Goal: Check status: Check status

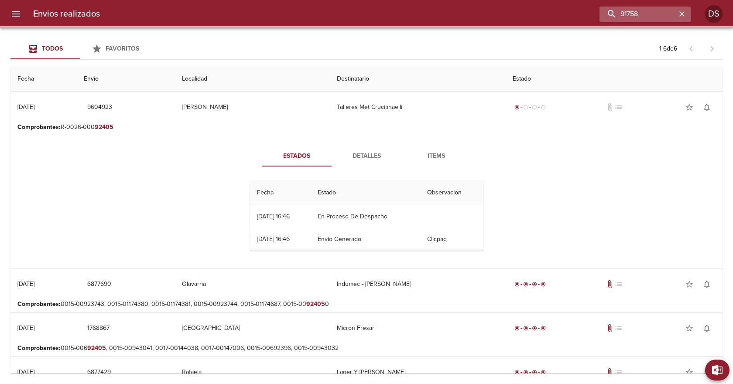
type input "91758"
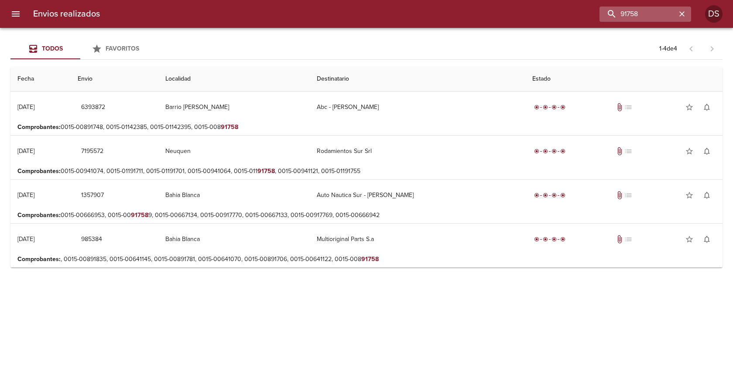
click at [636, 15] on input "91758" at bounding box center [637, 14] width 77 height 15
click at [17, 21] on button "menu" at bounding box center [15, 13] width 21 height 21
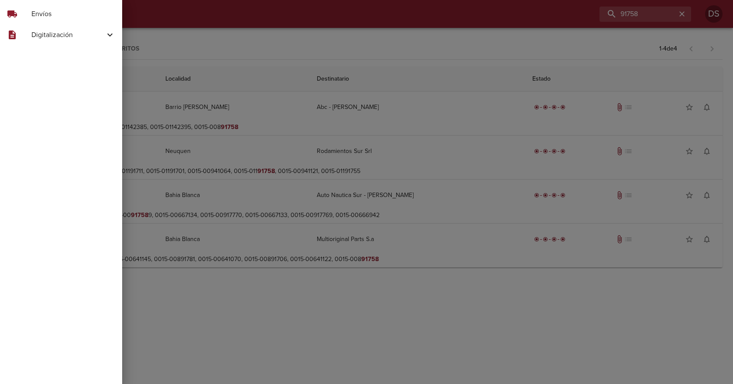
click at [78, 33] on span "Digitalización" at bounding box center [67, 35] width 73 height 10
click at [83, 83] on div "Skf Remitos" at bounding box center [61, 88] width 122 height 16
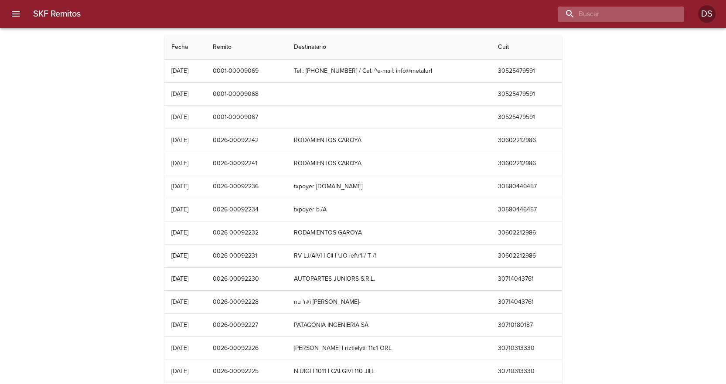
click at [624, 9] on input "buscar" at bounding box center [614, 14] width 112 height 15
paste input "91758"
type input "91758"
